Goal: Task Accomplishment & Management: Manage account settings

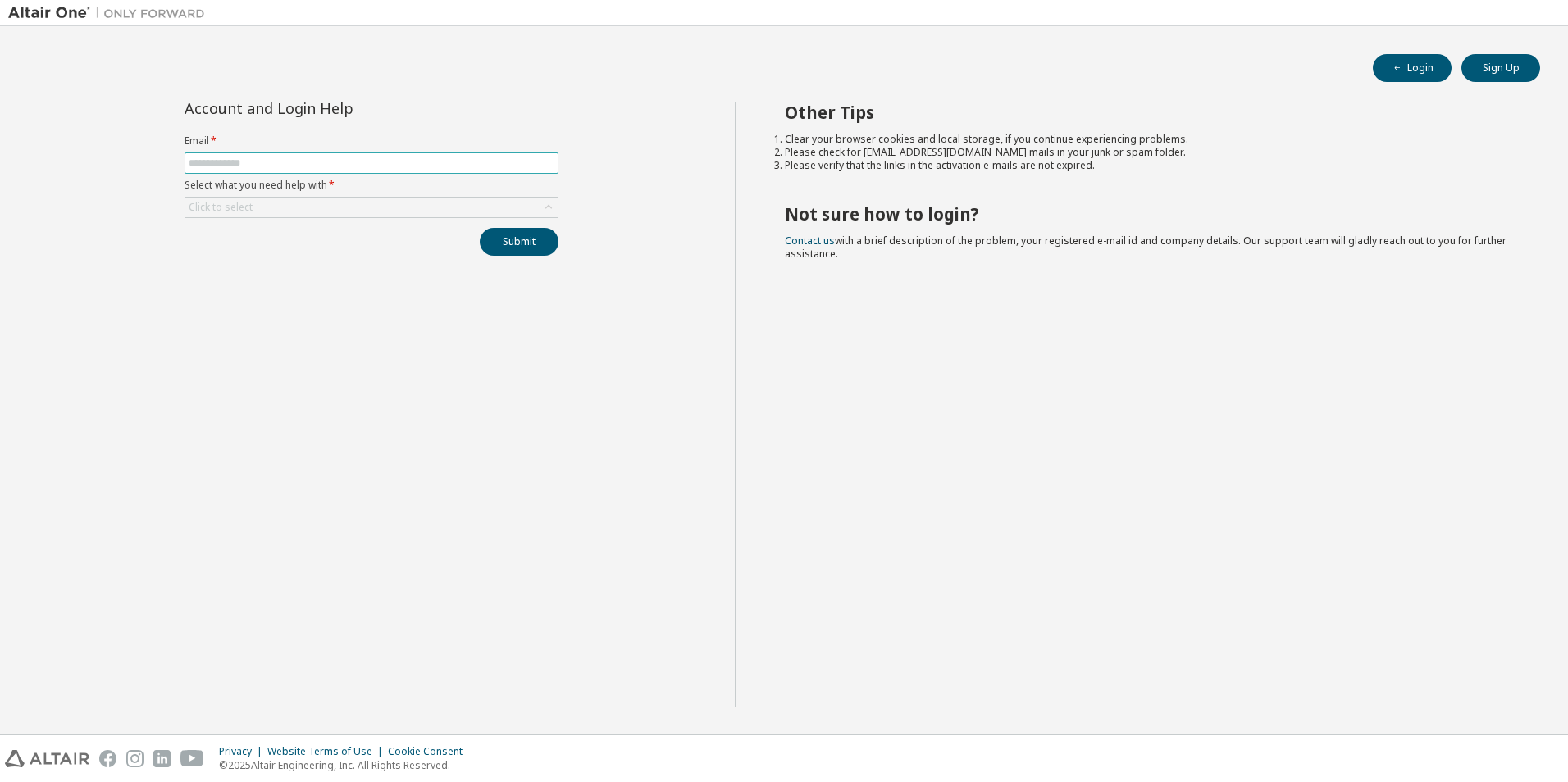
click at [249, 165] on input "text" at bounding box center [371, 163] width 366 height 13
type input "**********"
click at [270, 209] on div "Click to select" at bounding box center [371, 207] width 372 height 20
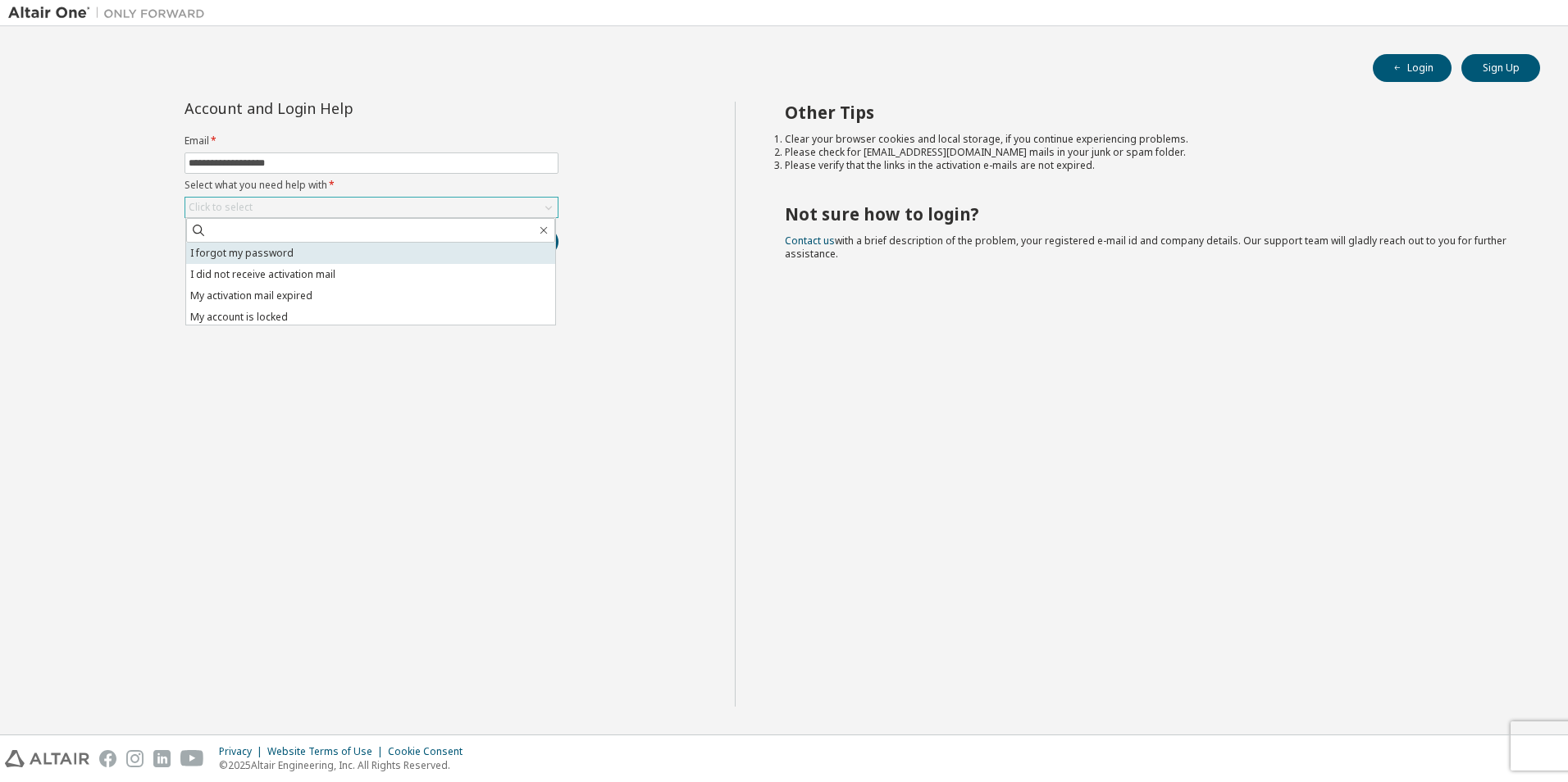
click at [328, 259] on li "I forgot my password" at bounding box center [370, 253] width 369 height 21
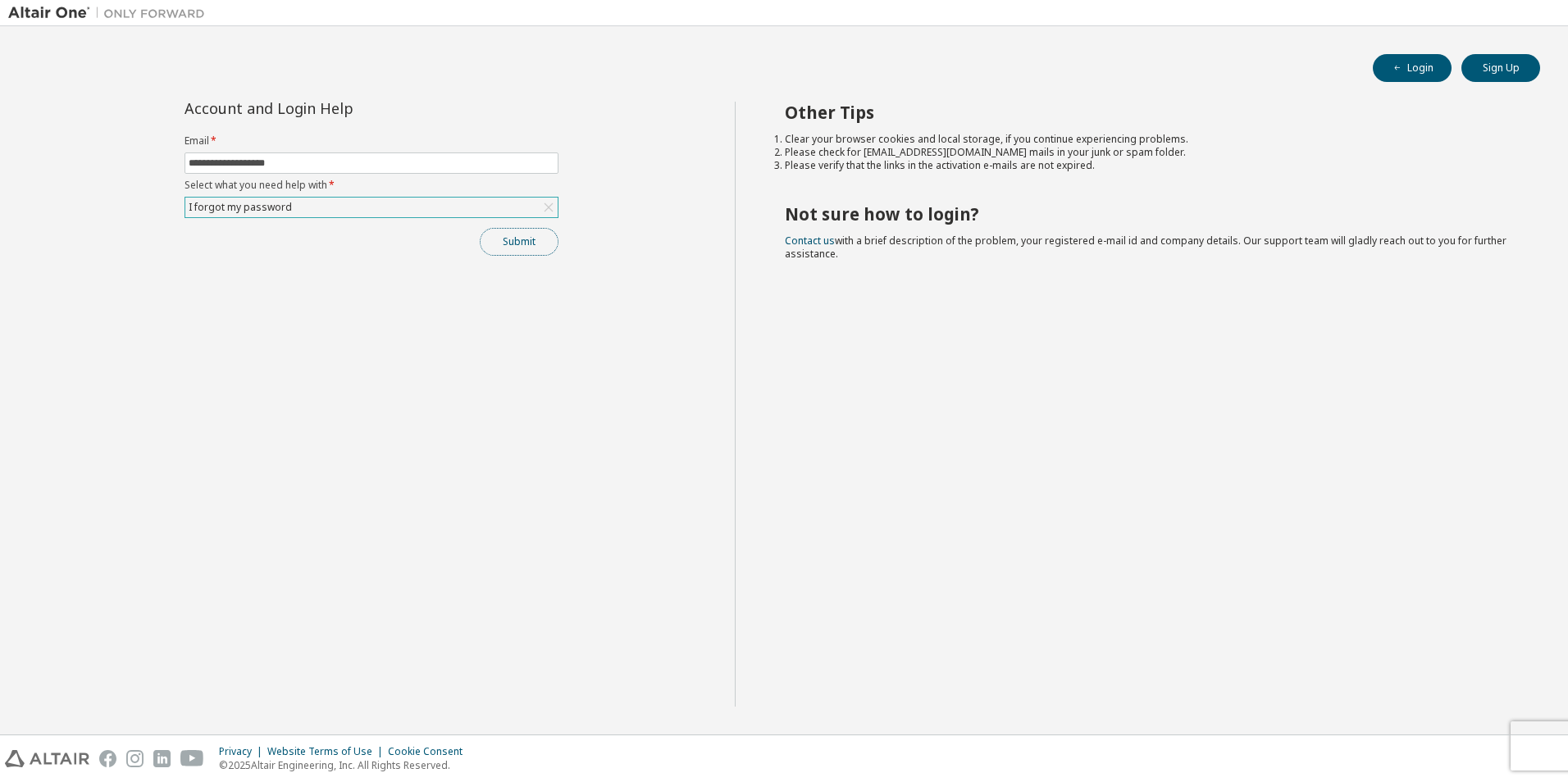
click at [534, 245] on button "Submit" at bounding box center [520, 242] width 79 height 28
click at [540, 242] on button "Submit" at bounding box center [520, 242] width 79 height 28
click at [379, 206] on div "I forgot my password" at bounding box center [371, 207] width 372 height 20
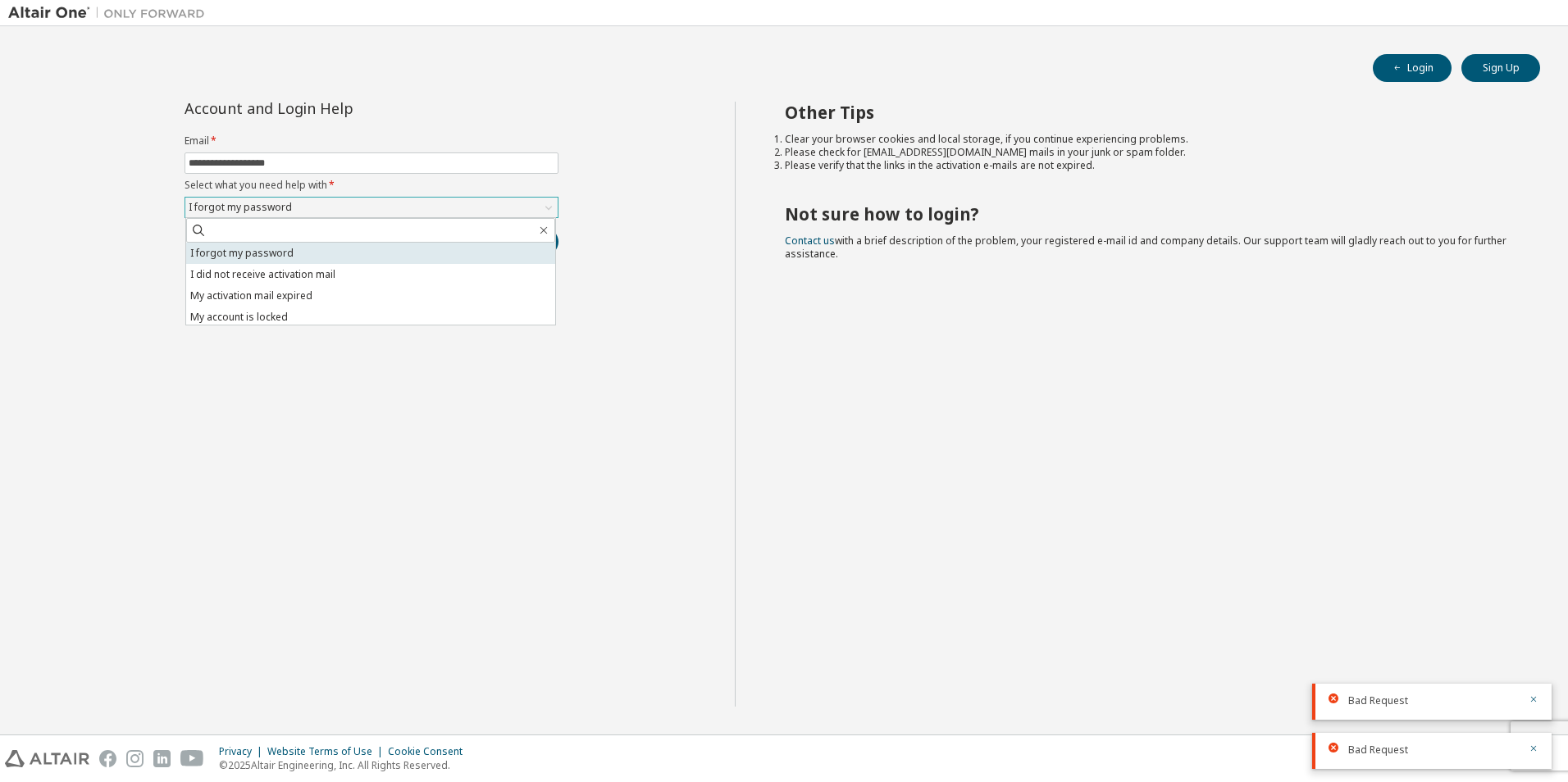
click at [331, 256] on li "I forgot my password" at bounding box center [370, 253] width 369 height 21
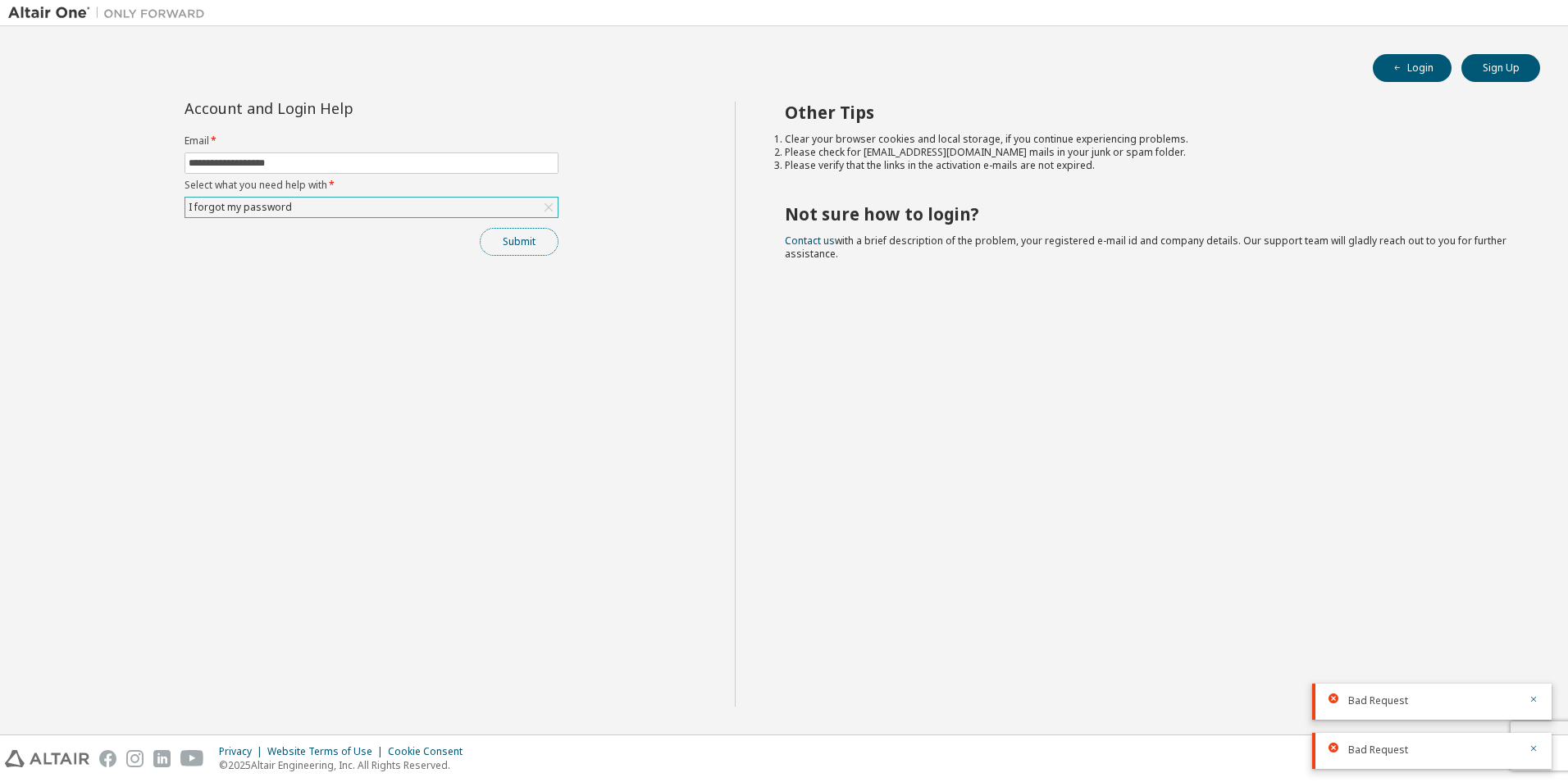
click at [532, 250] on button "Submit" at bounding box center [520, 242] width 79 height 28
click at [528, 247] on button "Submit" at bounding box center [520, 242] width 79 height 28
